Goal: Task Accomplishment & Management: Manage account settings

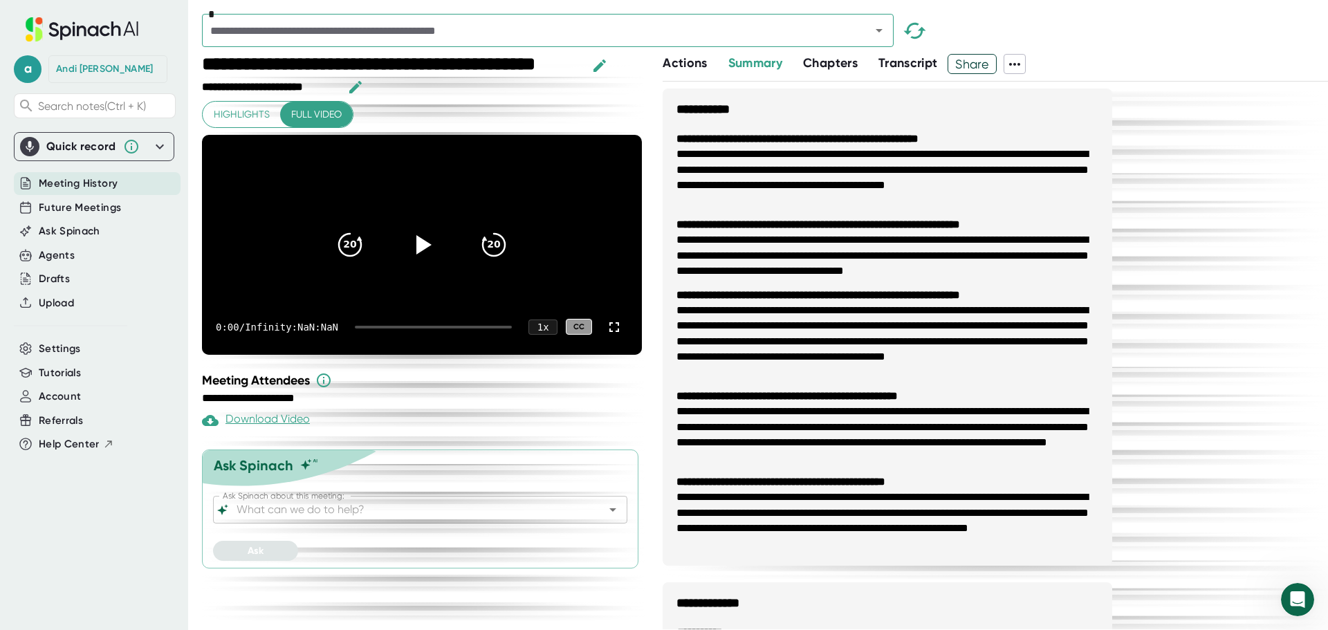
click at [55, 181] on span "Meeting History" at bounding box center [78, 184] width 79 height 16
click at [75, 211] on span "Future Meetings" at bounding box center [80, 208] width 82 height 16
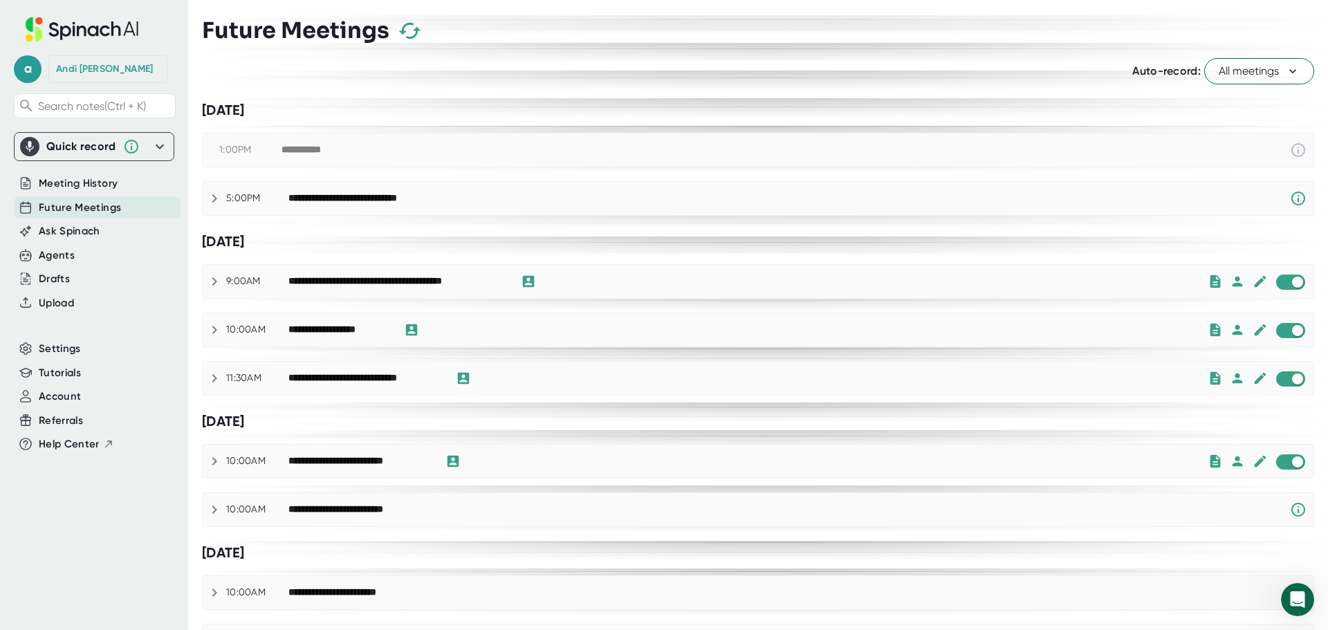
click at [320, 151] on div "**********" at bounding box center [312, 150] width 61 height 12
click at [210, 199] on icon at bounding box center [214, 198] width 17 height 17
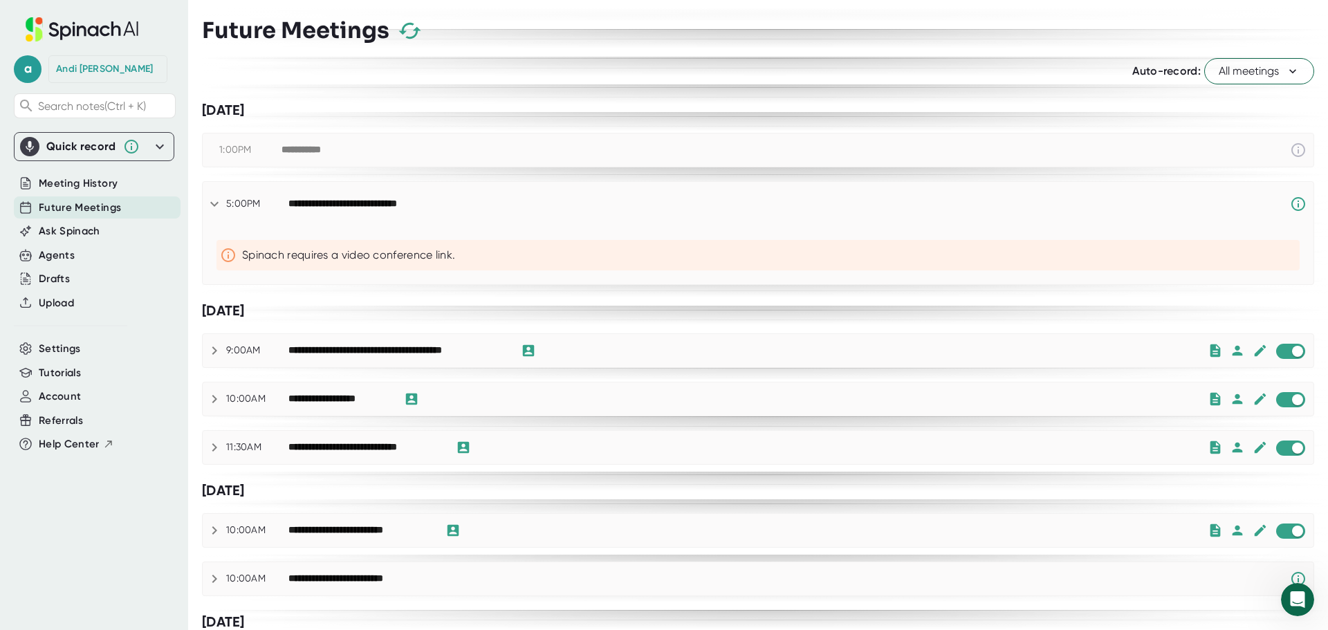
click at [408, 35] on icon "button" at bounding box center [410, 31] width 24 height 24
click at [1256, 73] on span "All meetings" at bounding box center [1259, 71] width 81 height 17
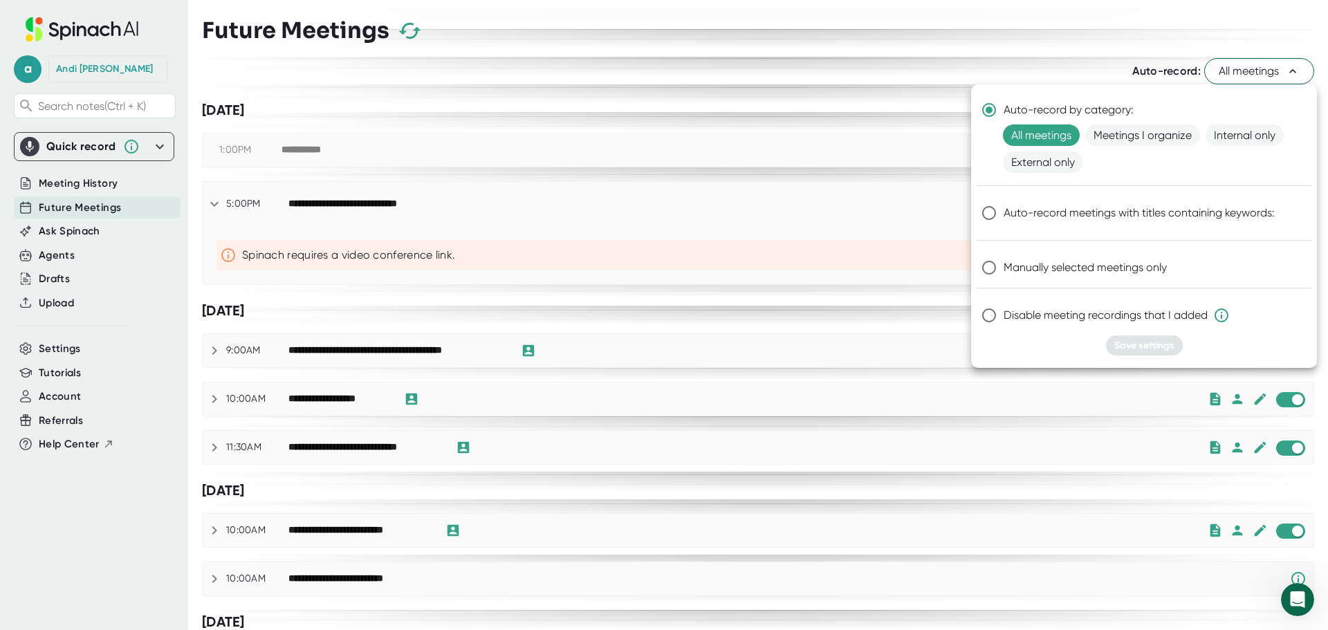
click at [969, 51] on div at bounding box center [664, 315] width 1328 height 630
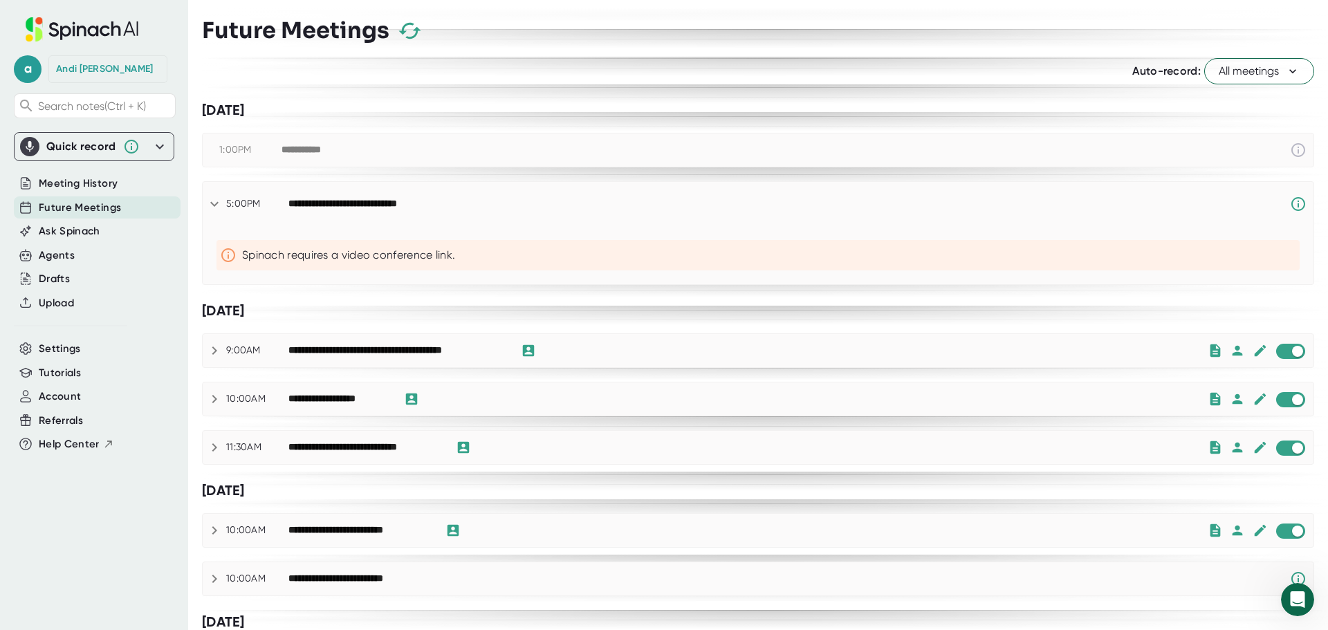
click at [414, 26] on icon "button" at bounding box center [410, 31] width 24 height 24
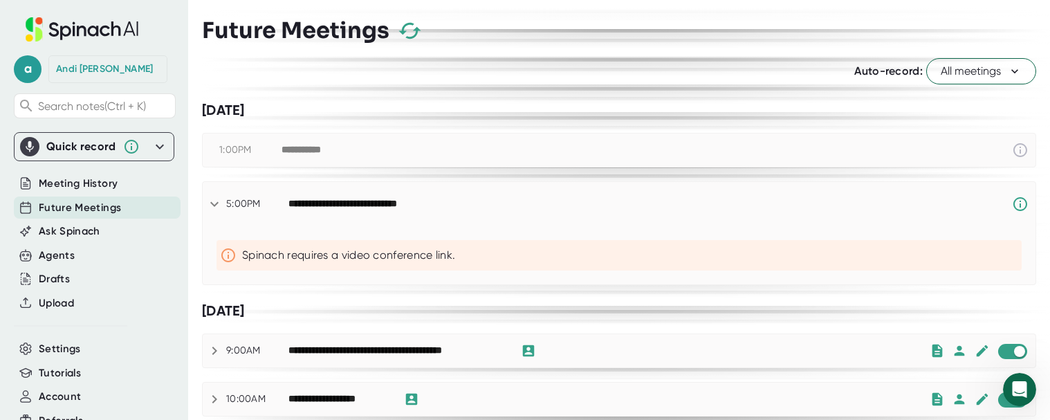
click at [412, 28] on icon "button" at bounding box center [410, 31] width 24 height 24
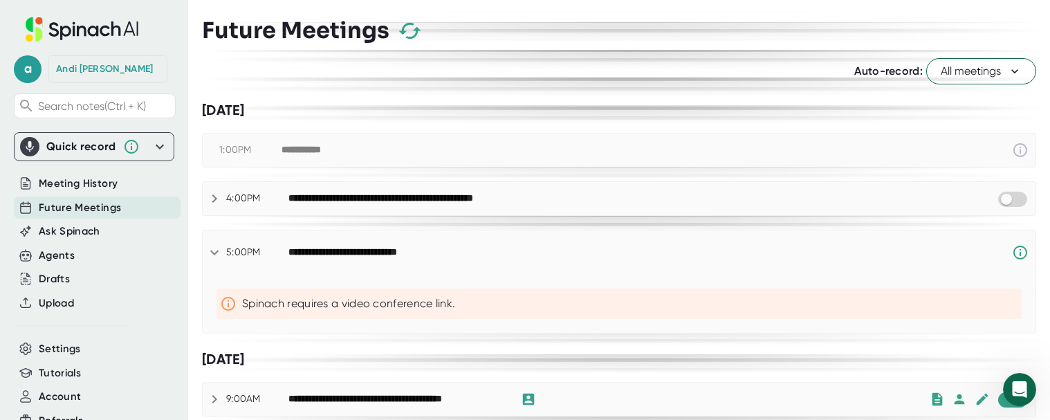
click at [216, 205] on icon at bounding box center [214, 198] width 17 height 17
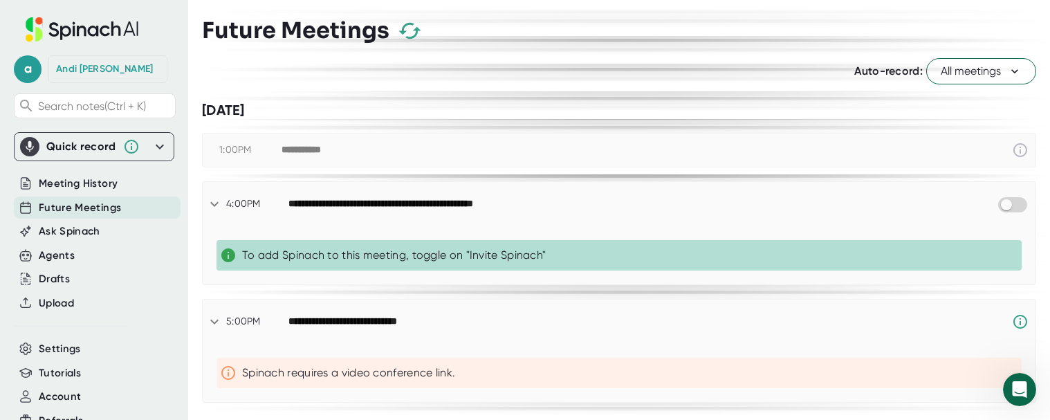
click at [1018, 205] on div at bounding box center [1016, 204] width 39 height 17
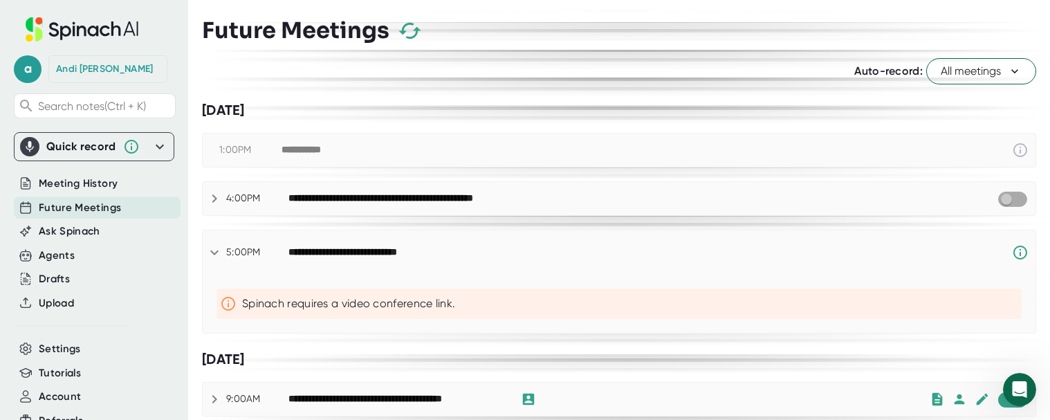
click at [998, 198] on input "checkbox" at bounding box center [1006, 199] width 39 height 12
click at [210, 201] on icon at bounding box center [214, 198] width 17 height 17
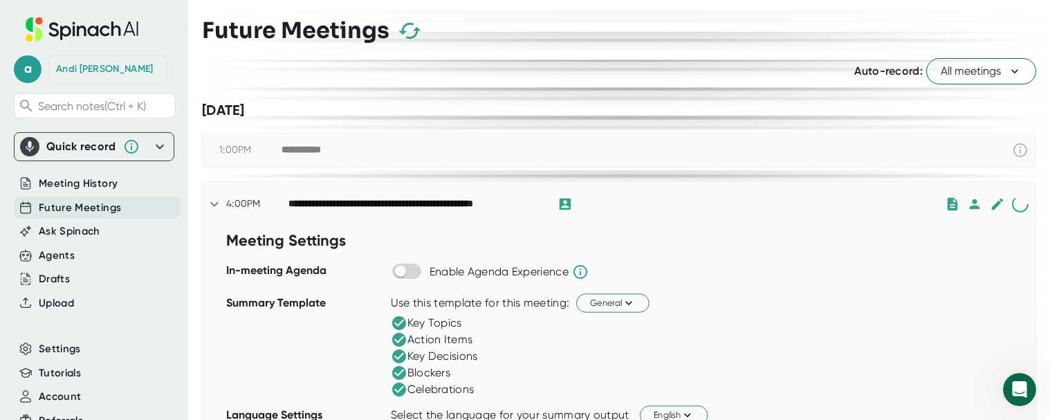
click at [580, 272] on icon at bounding box center [580, 272] width 17 height 17
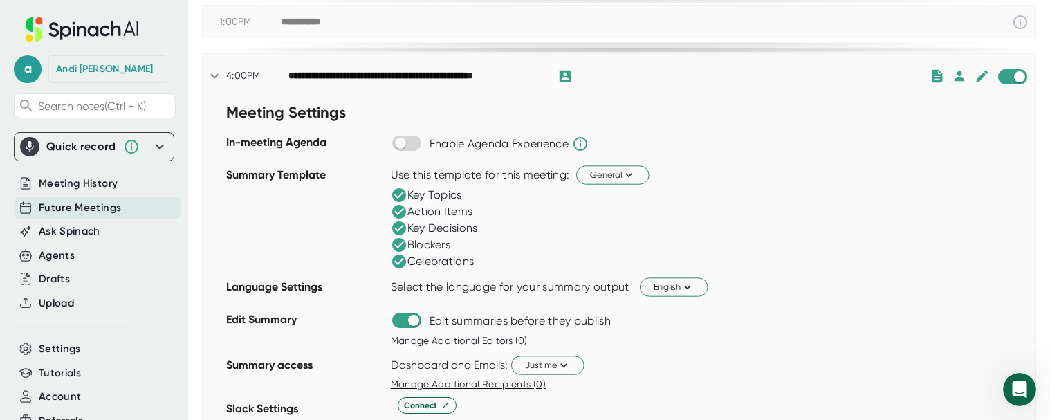
scroll to position [138, 0]
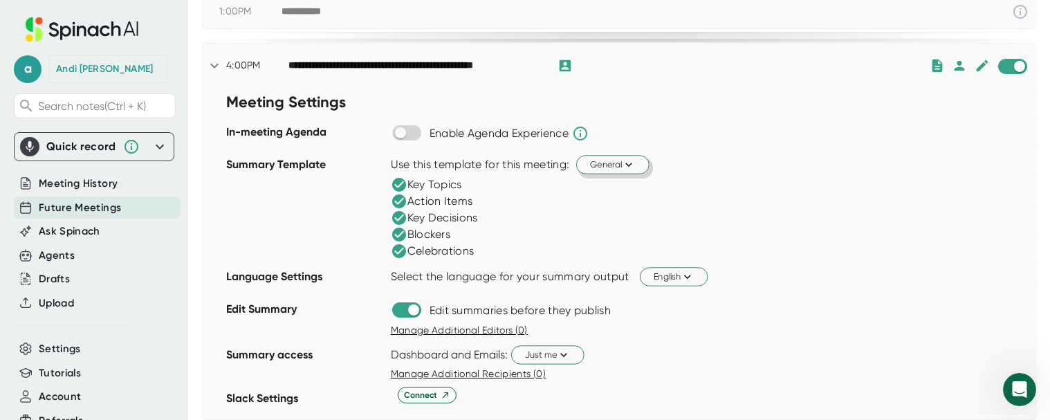
click at [621, 163] on span "General" at bounding box center [613, 164] width 46 height 13
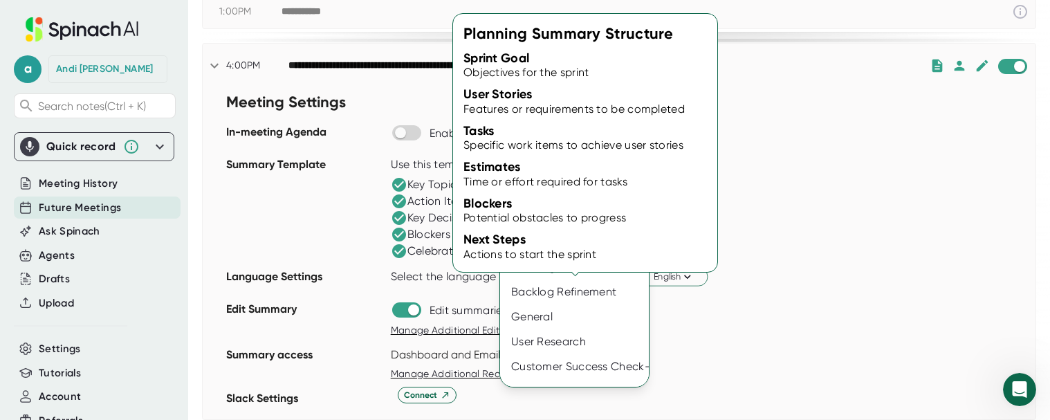
scroll to position [0, 0]
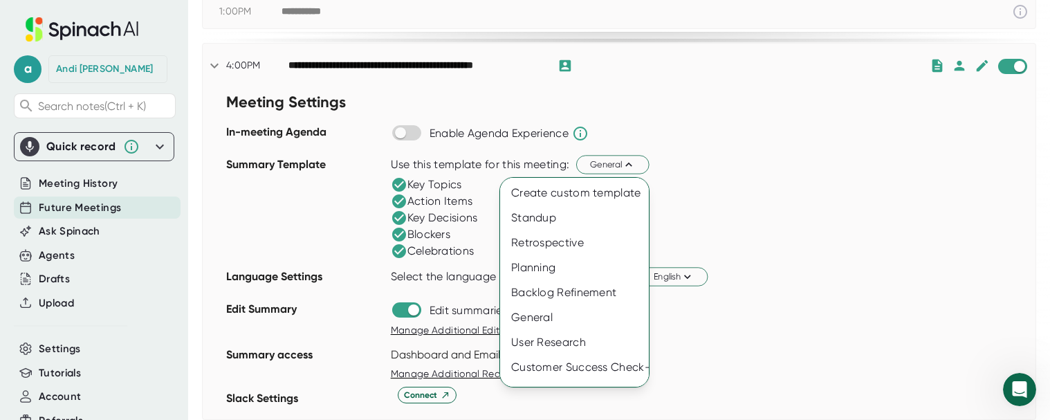
click at [884, 207] on div at bounding box center [525, 210] width 1050 height 420
